Goal: Transaction & Acquisition: Purchase product/service

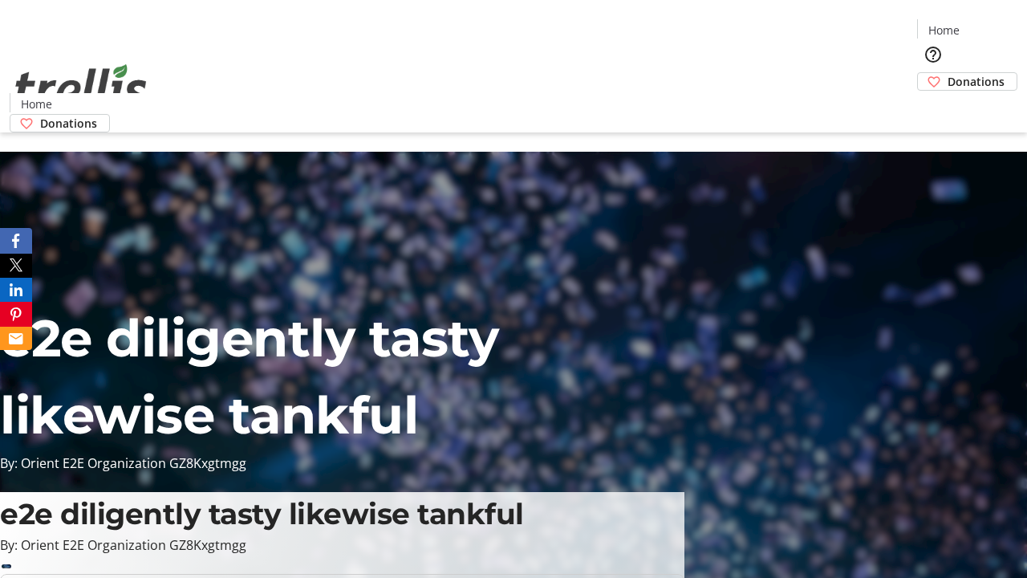
click at [948, 73] on span "Donations" at bounding box center [976, 81] width 57 height 17
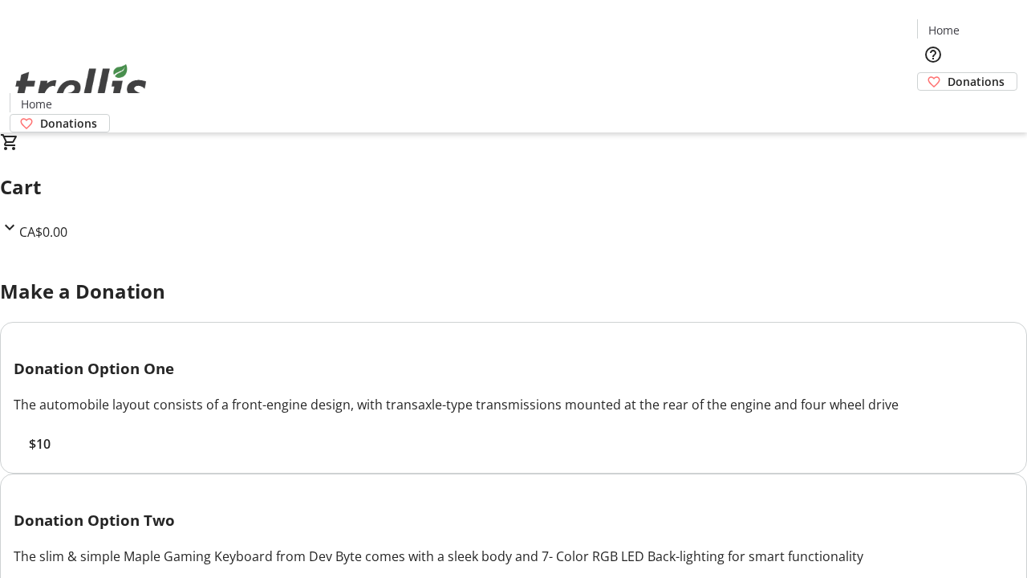
select select "CA"
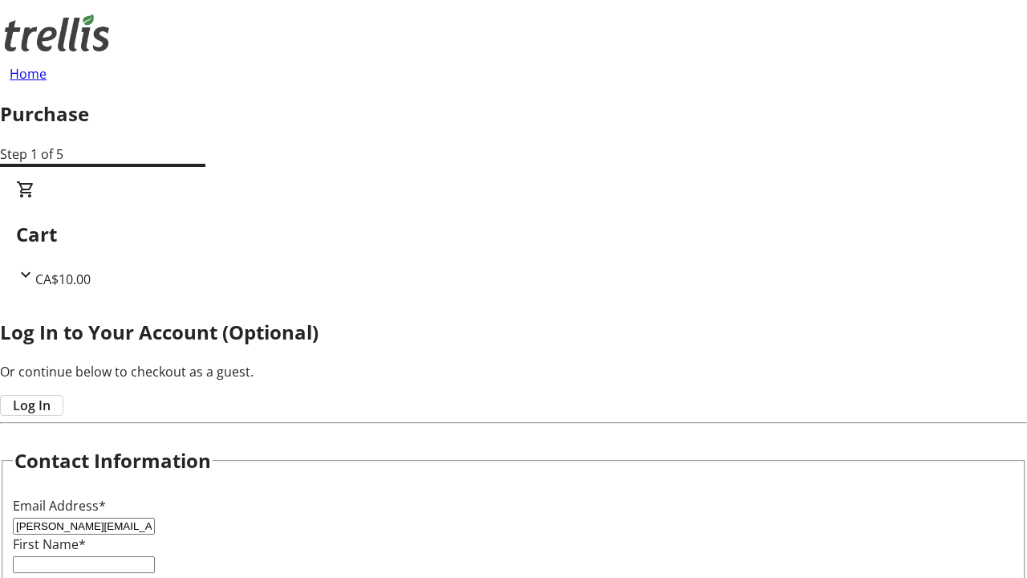
type input "[PERSON_NAME][EMAIL_ADDRESS][DOMAIN_NAME]"
type input "[PERSON_NAME]"
type input "[STREET_ADDRESS][PERSON_NAME]"
type input "Kelowna"
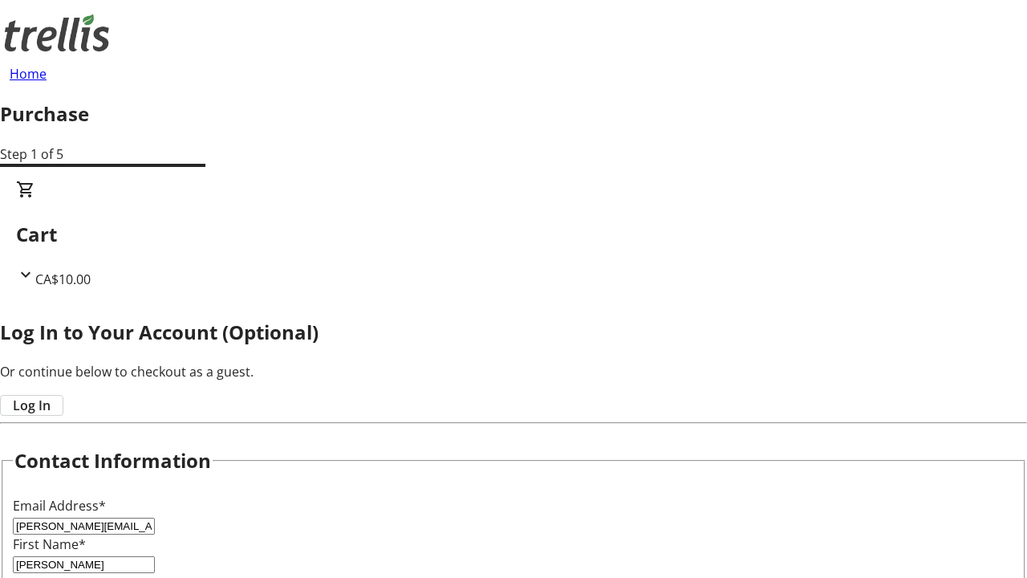
scroll to position [386, 0]
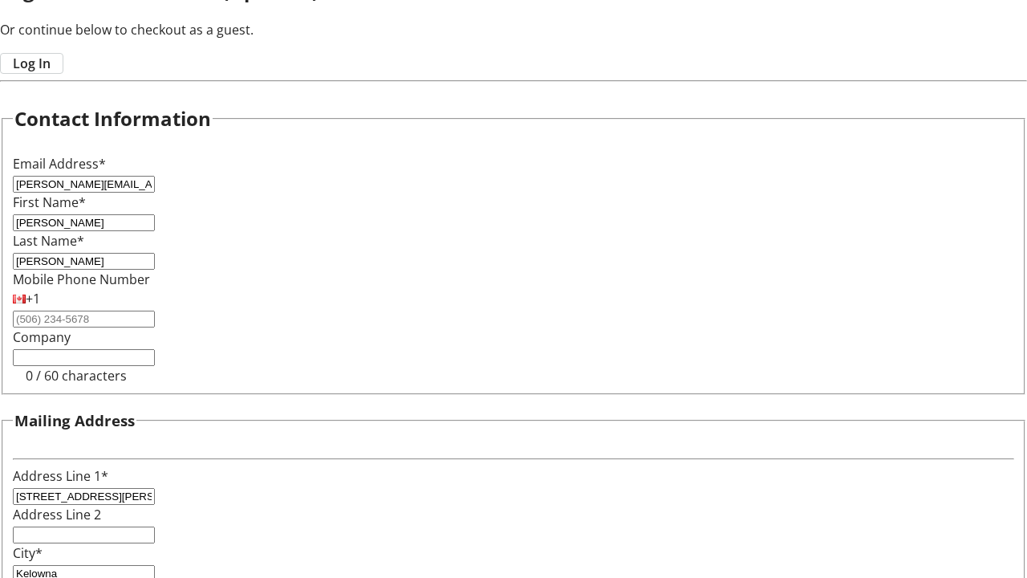
select select "BC"
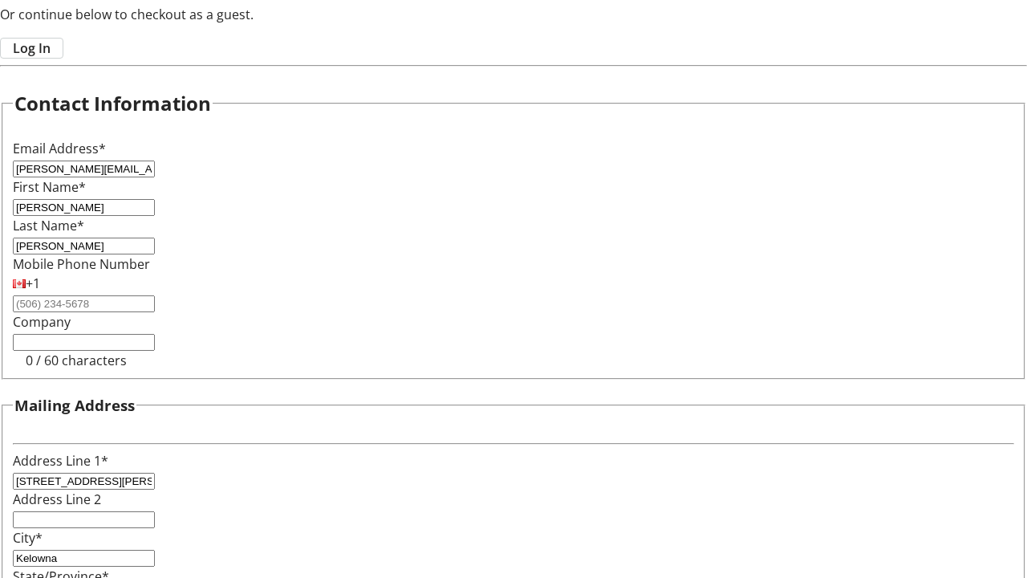
type input "Kelowna"
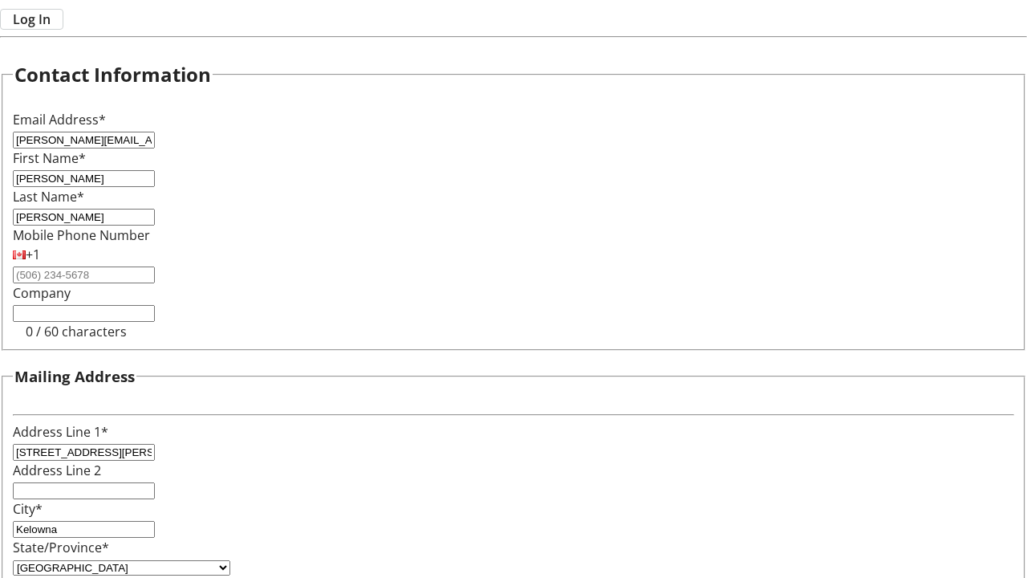
type input "V1Y 0C2"
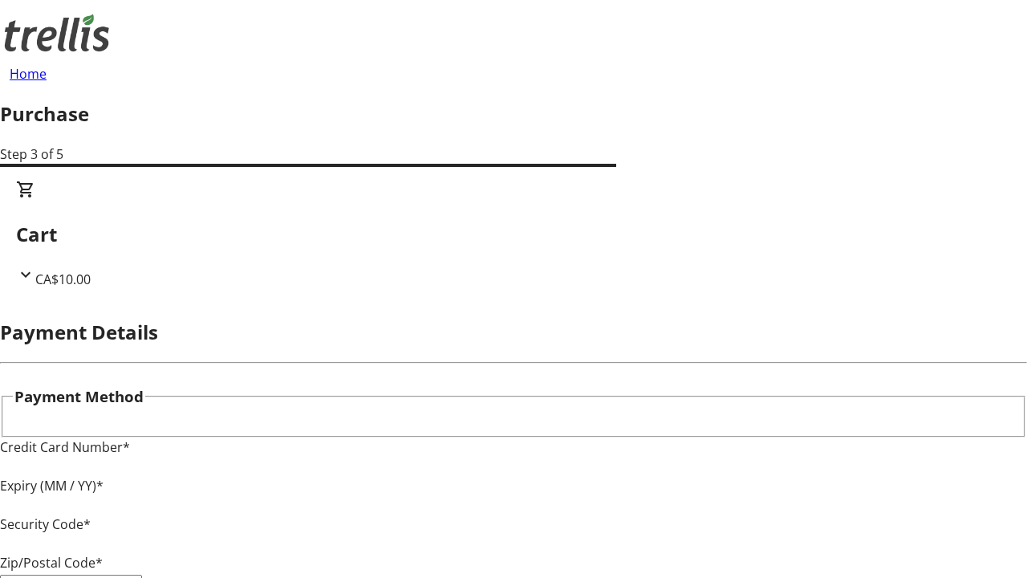
type input "V1Y 0C2"
